Goal: Task Accomplishment & Management: Complete application form

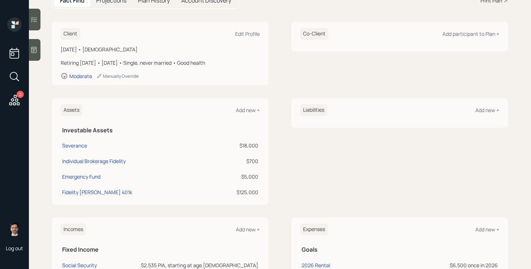
scroll to position [88, 0]
click at [84, 193] on div "Fidelity [PERSON_NAME] 401k" at bounding box center [97, 191] width 70 height 8
select select "roth_ira"
select select "balanced"
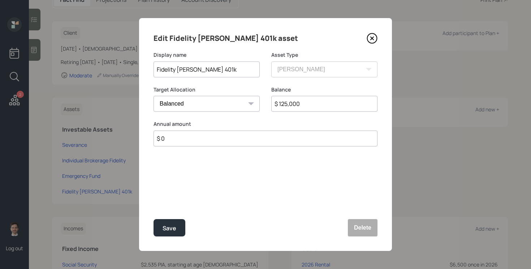
click at [374, 38] on icon at bounding box center [371, 38] width 11 height 11
